Goal: Task Accomplishment & Management: Use online tool/utility

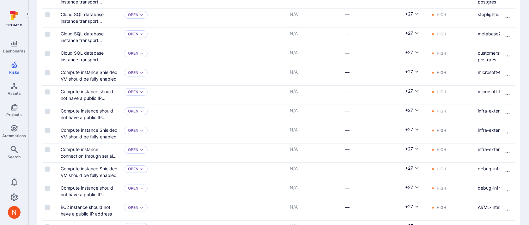
scroll to position [0, 248]
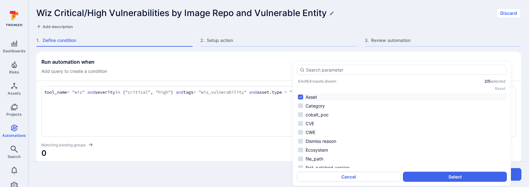
scroll to position [490, 0]
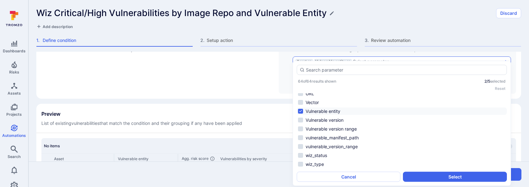
click at [272, 131] on section "Preview List of existing vulnerabilities that match the condition and their gro…" at bounding box center [278, 138] width 484 height 69
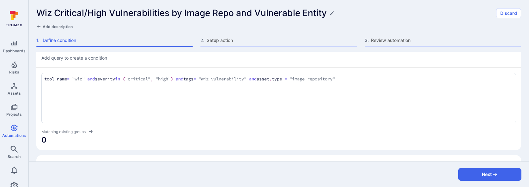
scroll to position [10, 0]
